Goal: Transaction & Acquisition: Purchase product/service

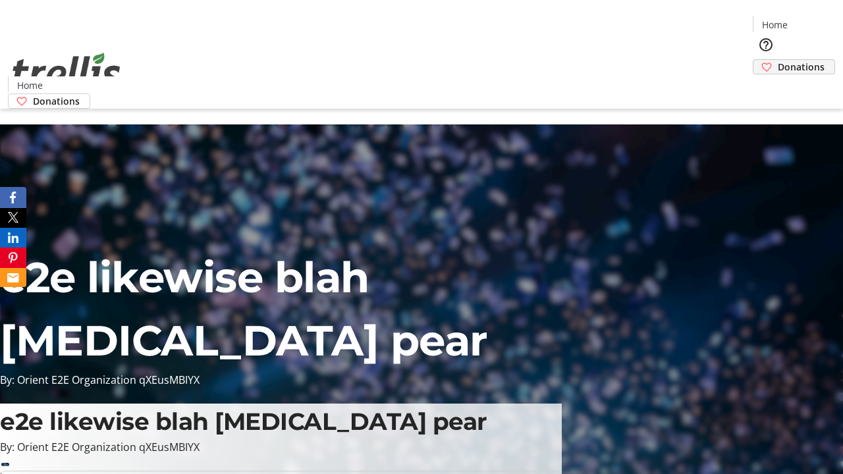
click at [778, 60] on span "Donations" at bounding box center [801, 67] width 47 height 14
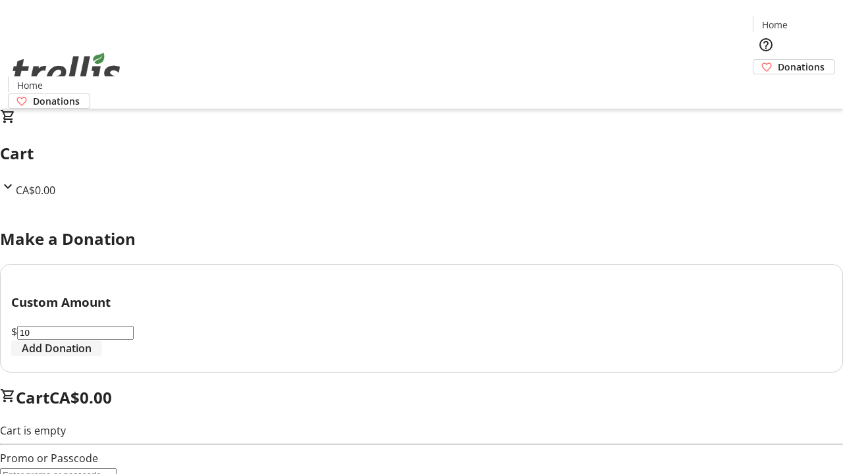
click at [92, 356] on span "Add Donation" at bounding box center [57, 348] width 70 height 16
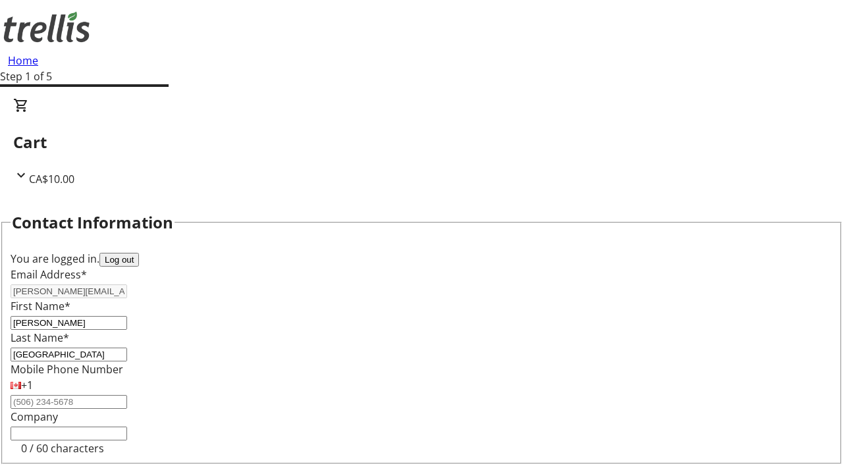
select select "CA"
type input "[STREET_ADDRESS][PERSON_NAME]"
type input "Kelowna"
select select "BC"
type input "Kelowna"
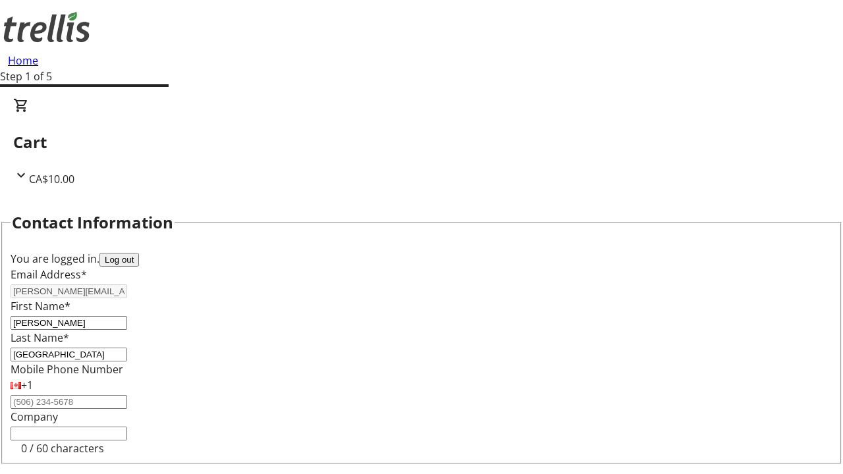
type input "V1Y 0C2"
